Goal: Task Accomplishment & Management: Manage account settings

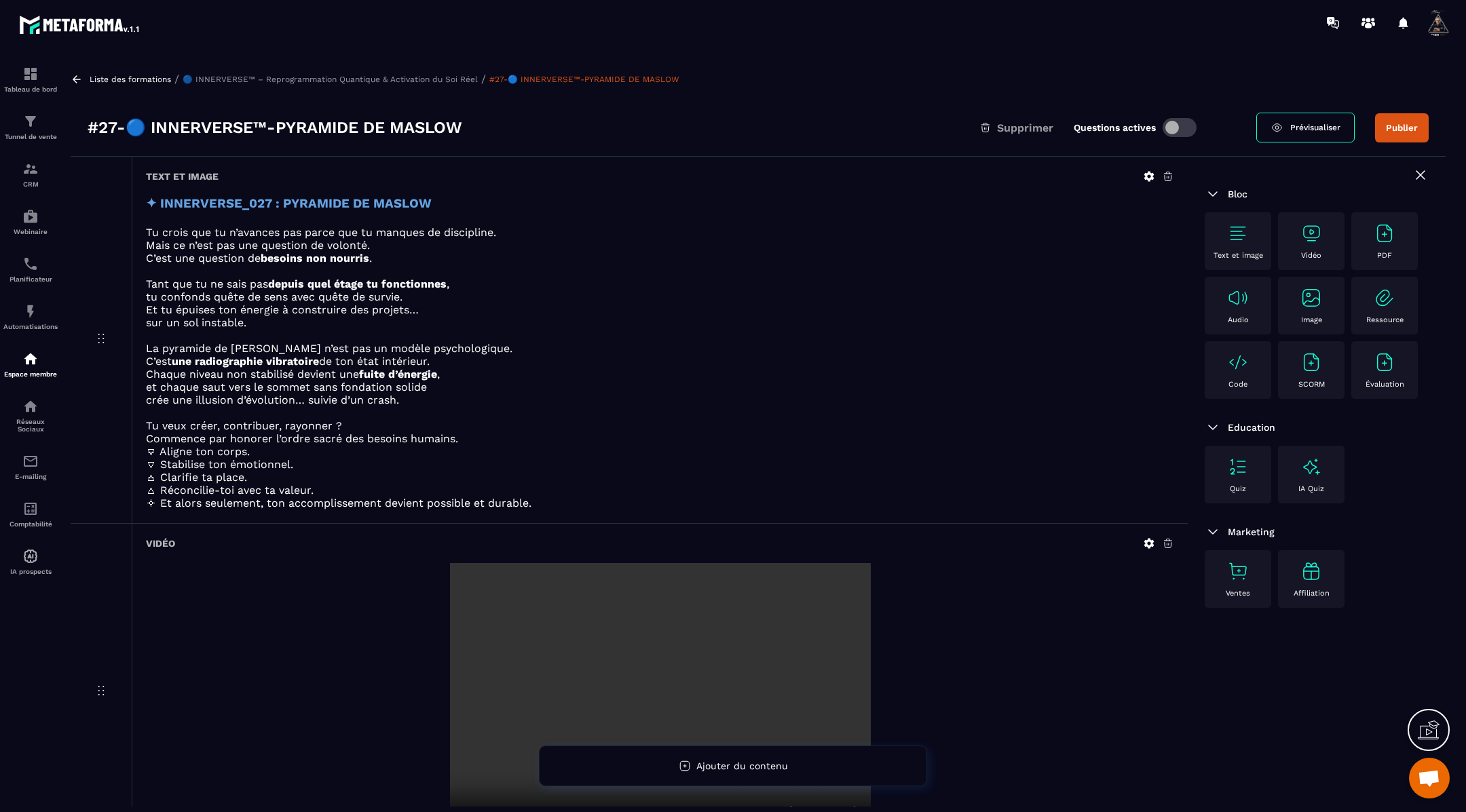
click at [75, 76] on icon at bounding box center [76, 79] width 9 height 8
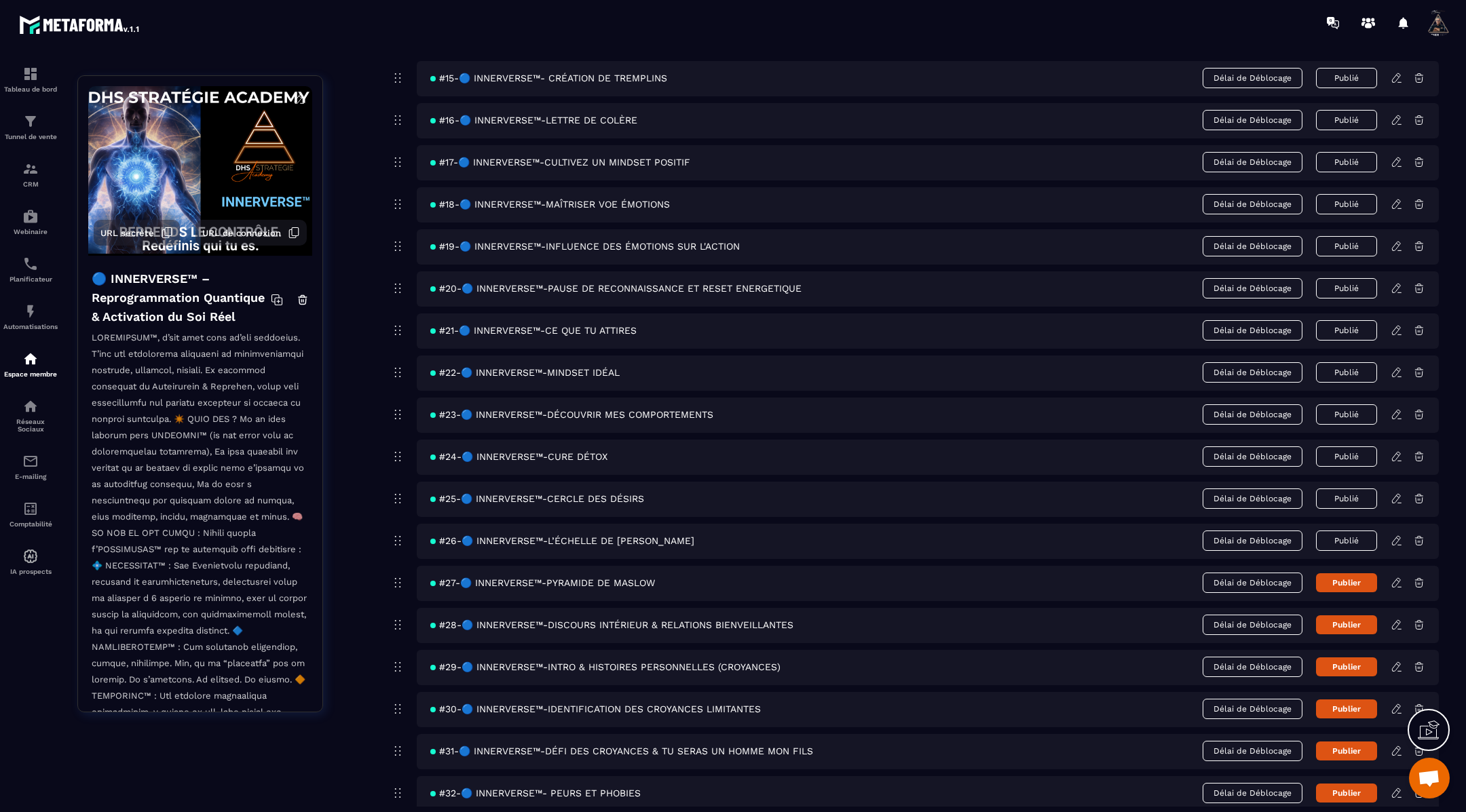
scroll to position [759, 0]
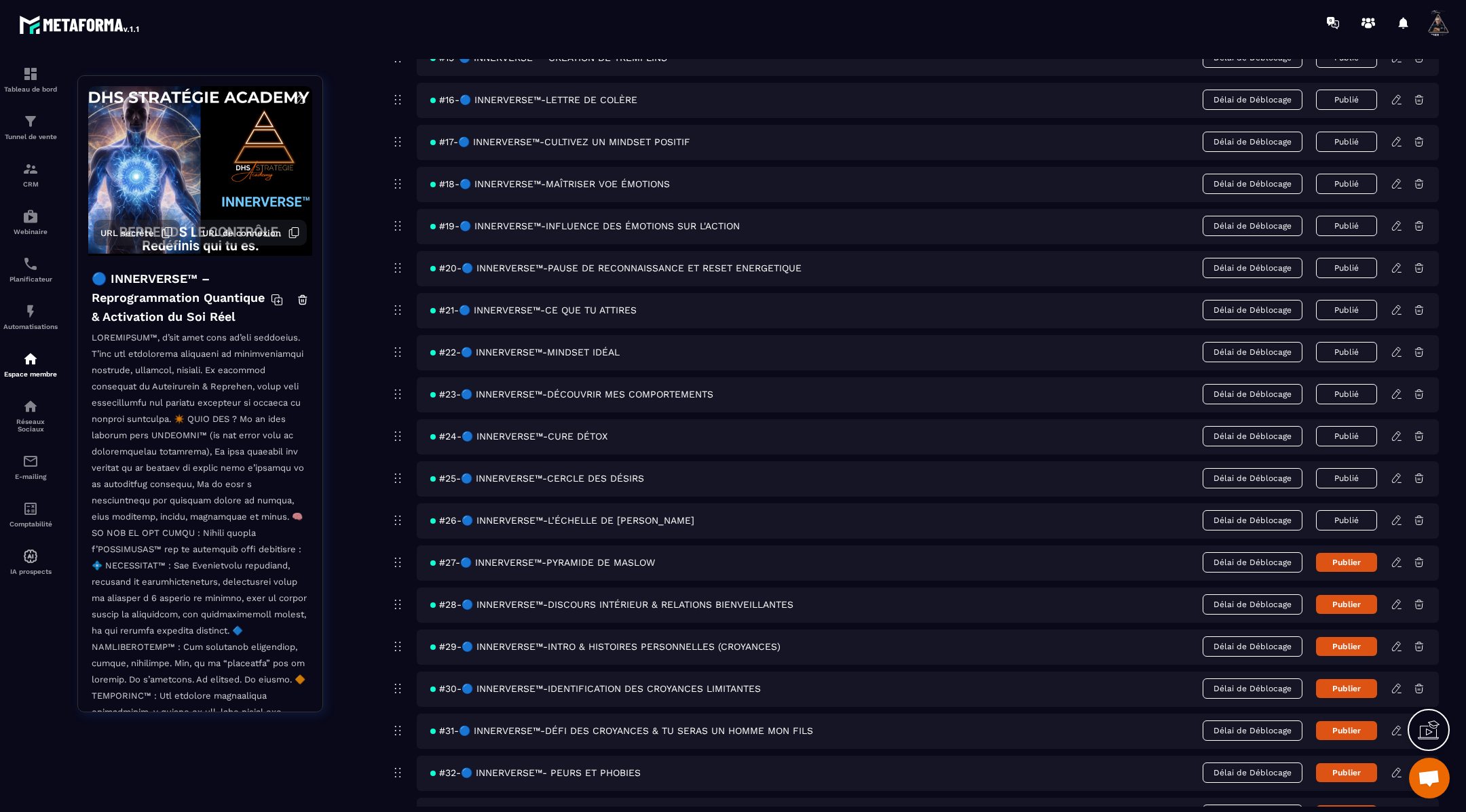
click at [1337, 554] on button "Publier" at bounding box center [1347, 562] width 61 height 19
click at [1394, 599] on icon at bounding box center [1395, 603] width 9 height 9
